Goal: Connect with others: Connect with others

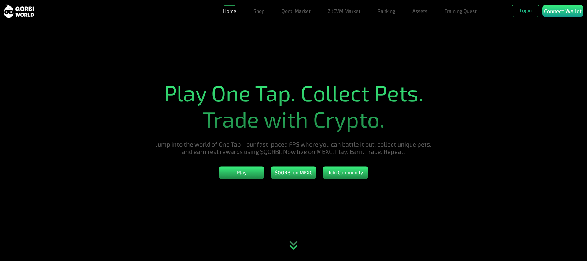
click at [562, 15] on p "Connect Wallet" at bounding box center [563, 11] width 38 height 8
